Goal: Task Accomplishment & Management: Manage account settings

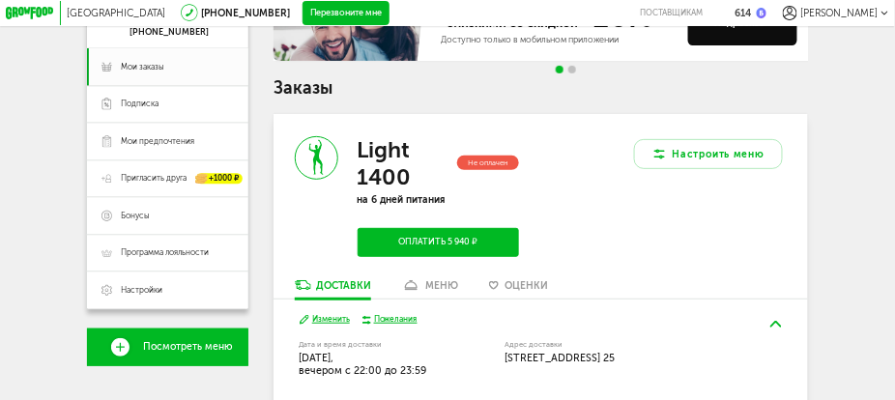
scroll to position [97, 0]
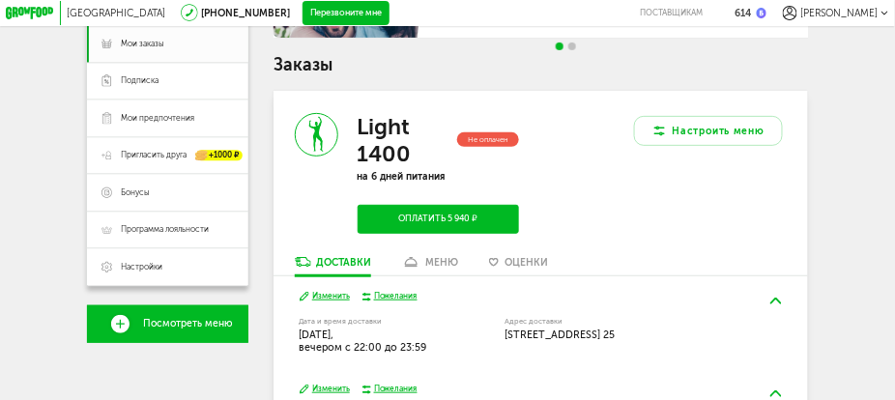
click at [322, 299] on button "Изменить" at bounding box center [325, 297] width 50 height 12
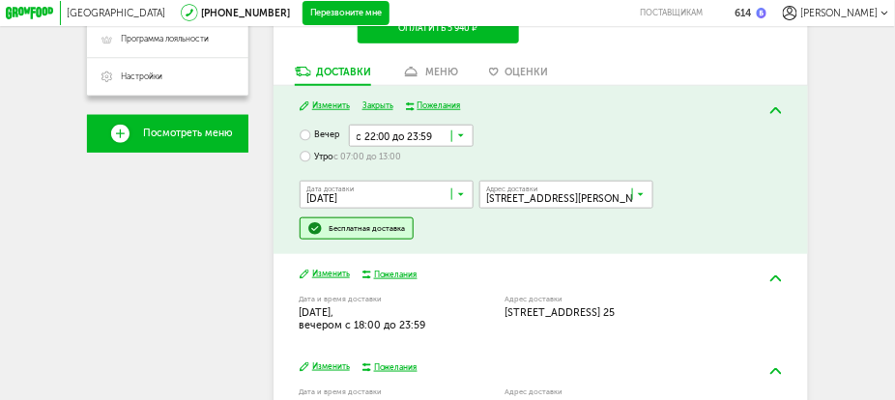
scroll to position [289, 0]
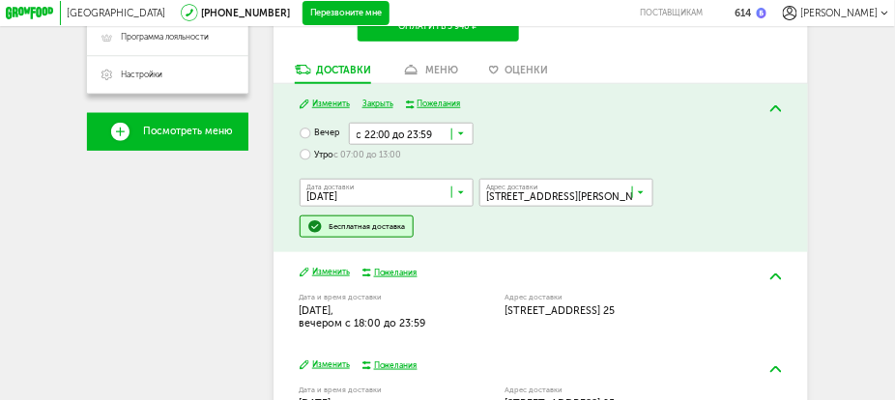
click at [459, 197] on icon at bounding box center [461, 195] width 6 height 13
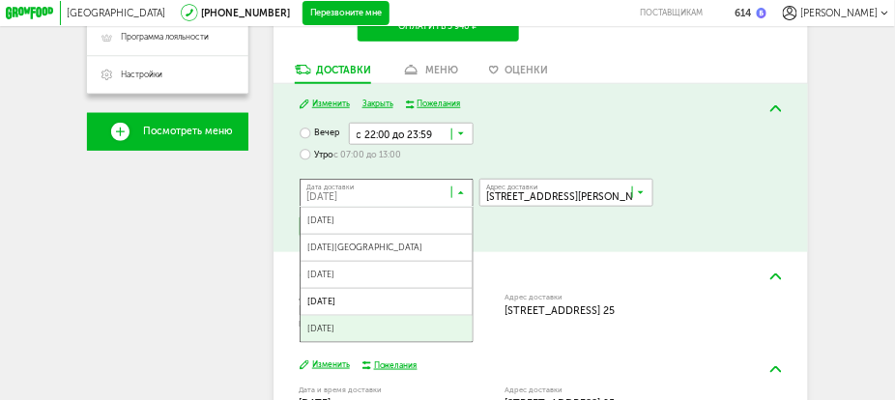
click at [430, 339] on span "[DATE]" at bounding box center [387, 329] width 172 height 26
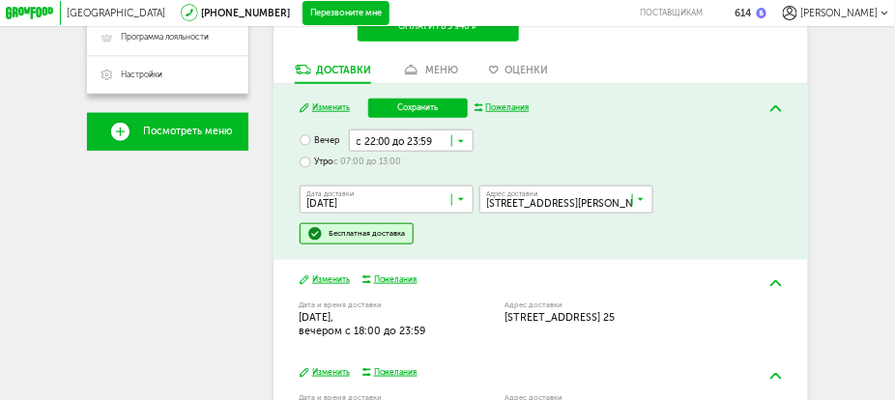
click at [329, 285] on button "Изменить" at bounding box center [325, 281] width 50 height 12
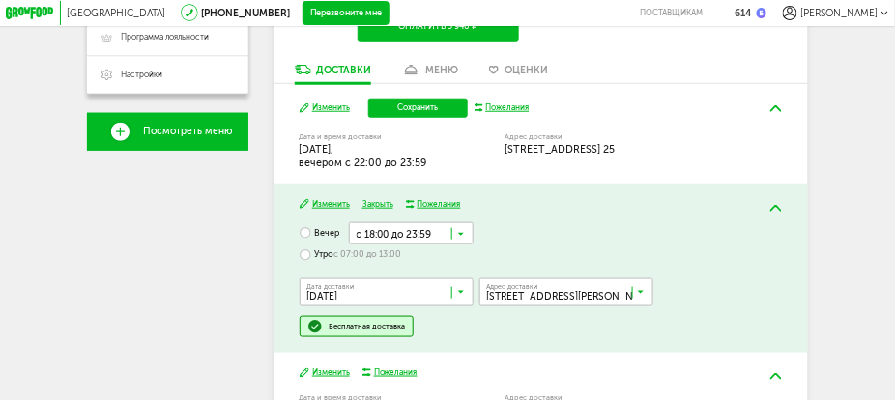
click at [464, 239] on icon at bounding box center [461, 237] width 6 height 13
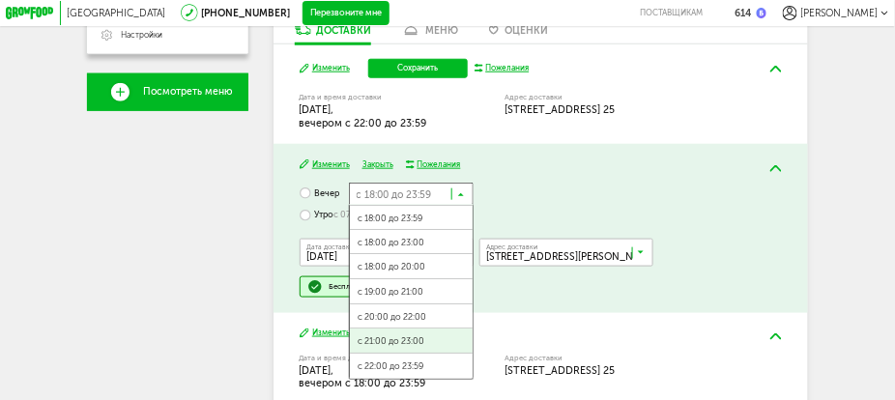
scroll to position [366, 0]
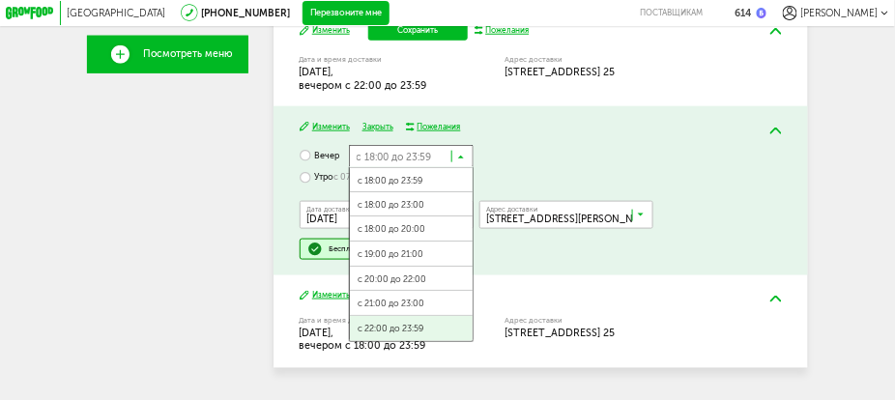
click at [414, 337] on span "с 22:00 до 23:59" at bounding box center [411, 329] width 122 height 26
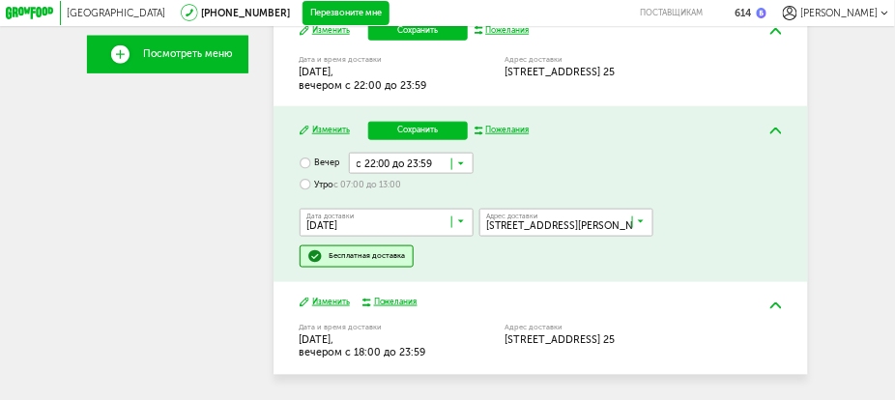
click at [421, 135] on button "Сохранить" at bounding box center [418, 131] width 100 height 18
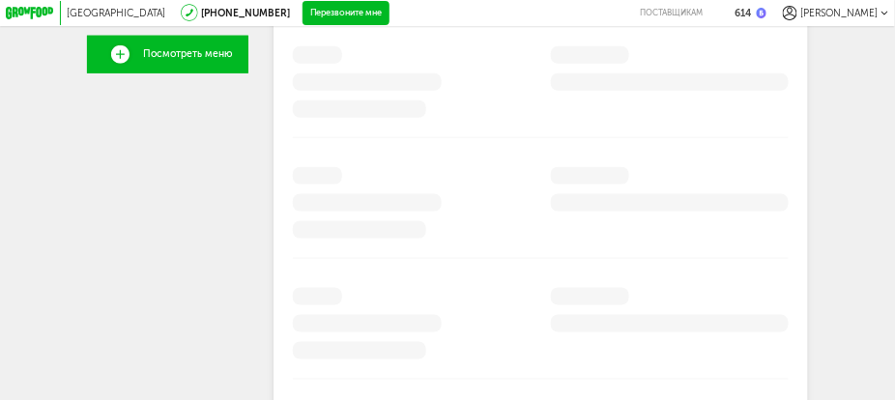
scroll to position [326, 0]
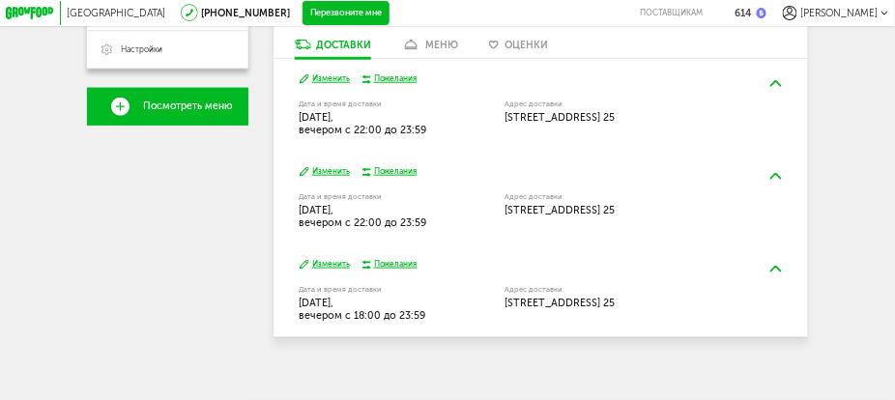
click at [321, 260] on button "Изменить" at bounding box center [325, 265] width 50 height 12
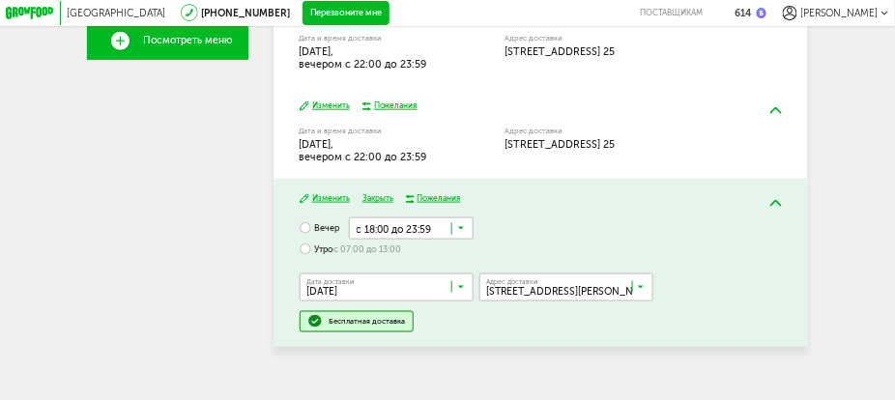
scroll to position [403, 0]
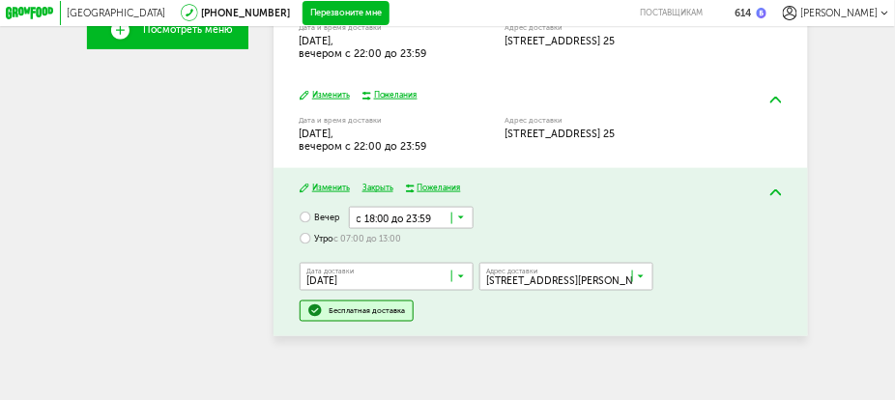
click at [463, 216] on icon at bounding box center [461, 221] width 6 height 13
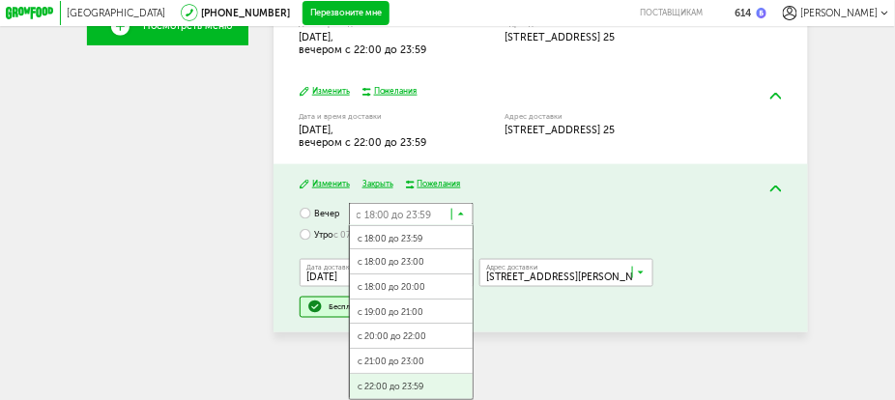
click at [426, 389] on span "с 22:00 до 23:59" at bounding box center [411, 387] width 122 height 26
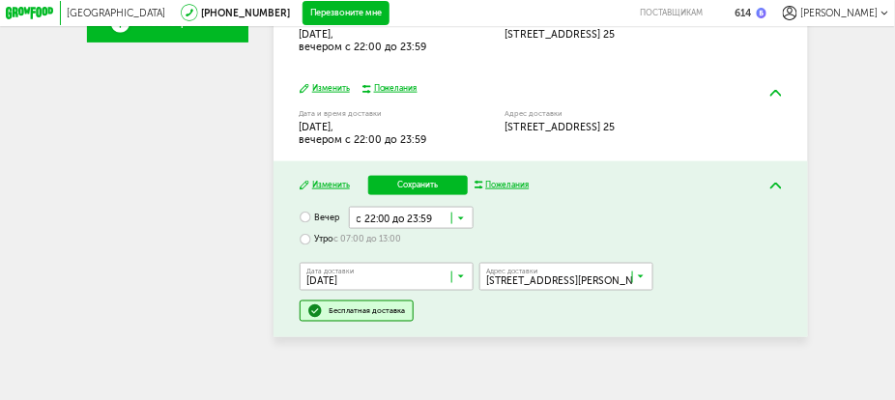
click at [441, 188] on button "Сохранить" at bounding box center [418, 185] width 100 height 18
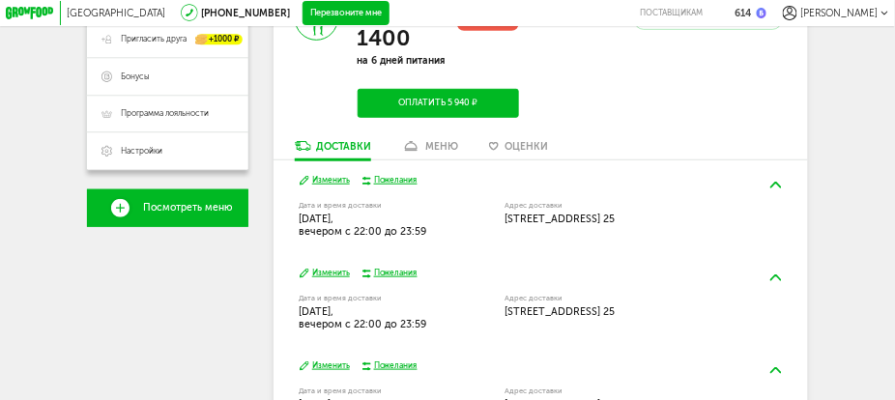
scroll to position [326, 0]
